Goal: Task Accomplishment & Management: Use online tool/utility

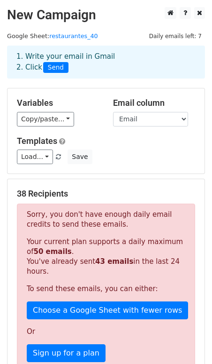
scroll to position [196, 0]
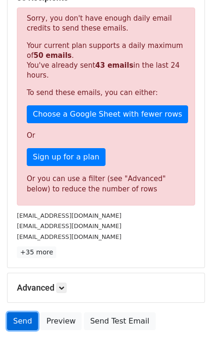
click at [14, 325] on link "Send" at bounding box center [22, 321] width 31 height 18
click at [24, 324] on link "Send" at bounding box center [22, 321] width 31 height 18
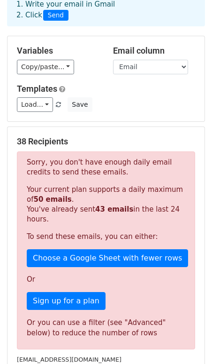
scroll to position [0, 0]
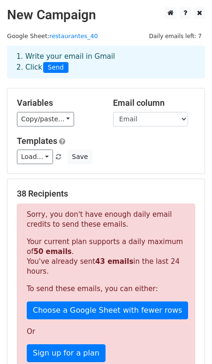
click at [51, 70] on span "Send" at bounding box center [55, 67] width 25 height 11
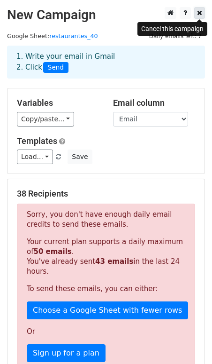
click at [199, 14] on icon at bounding box center [199, 12] width 5 height 7
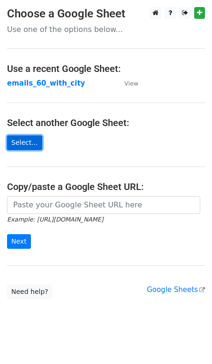
click at [29, 136] on link "Select..." at bounding box center [24, 142] width 35 height 15
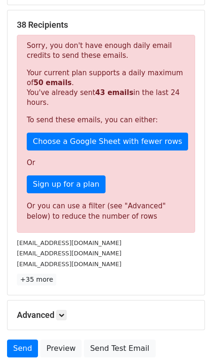
scroll to position [170, 0]
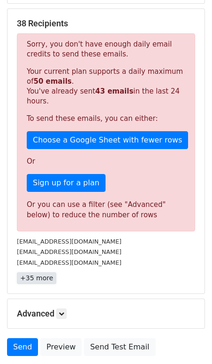
click at [48, 282] on link "+35 more" at bounding box center [36, 278] width 39 height 12
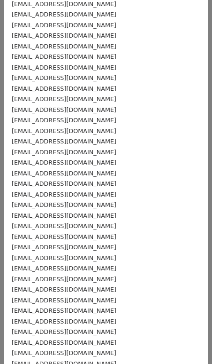
scroll to position [57, 0]
